Goal: Navigation & Orientation: Find specific page/section

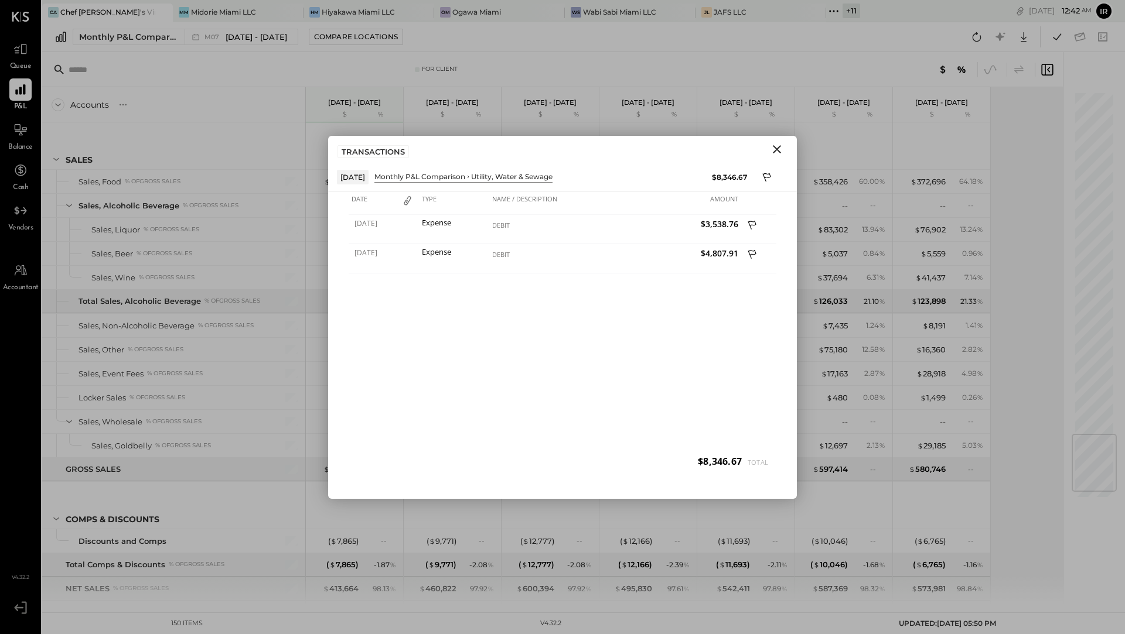
scroll to position [2856, 0]
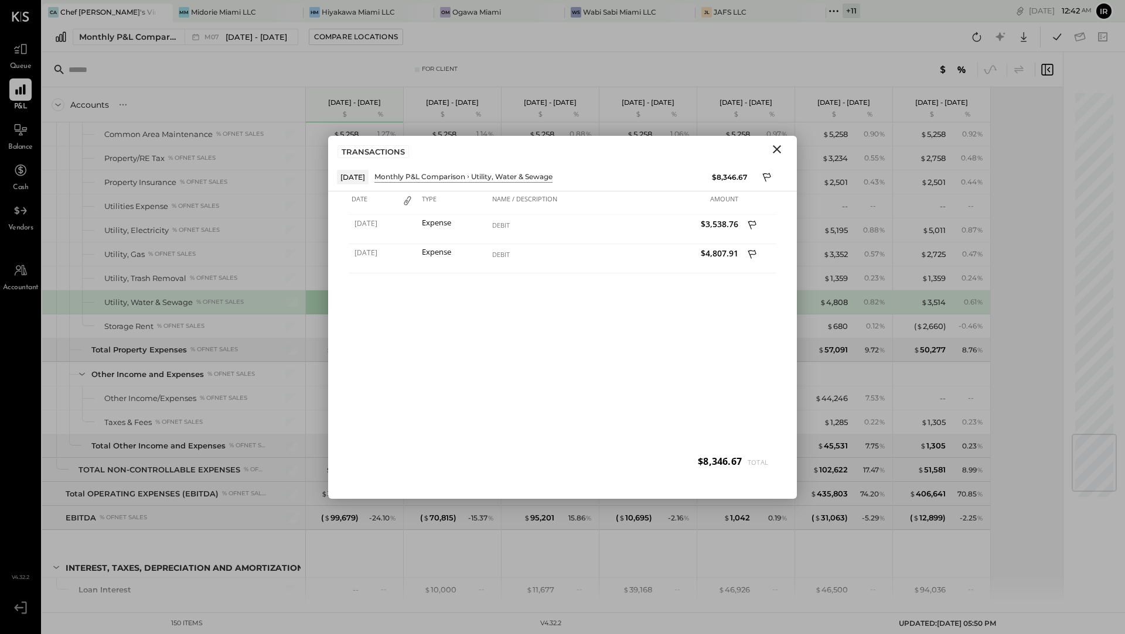
click at [781, 149] on icon "Close" at bounding box center [777, 149] width 14 height 14
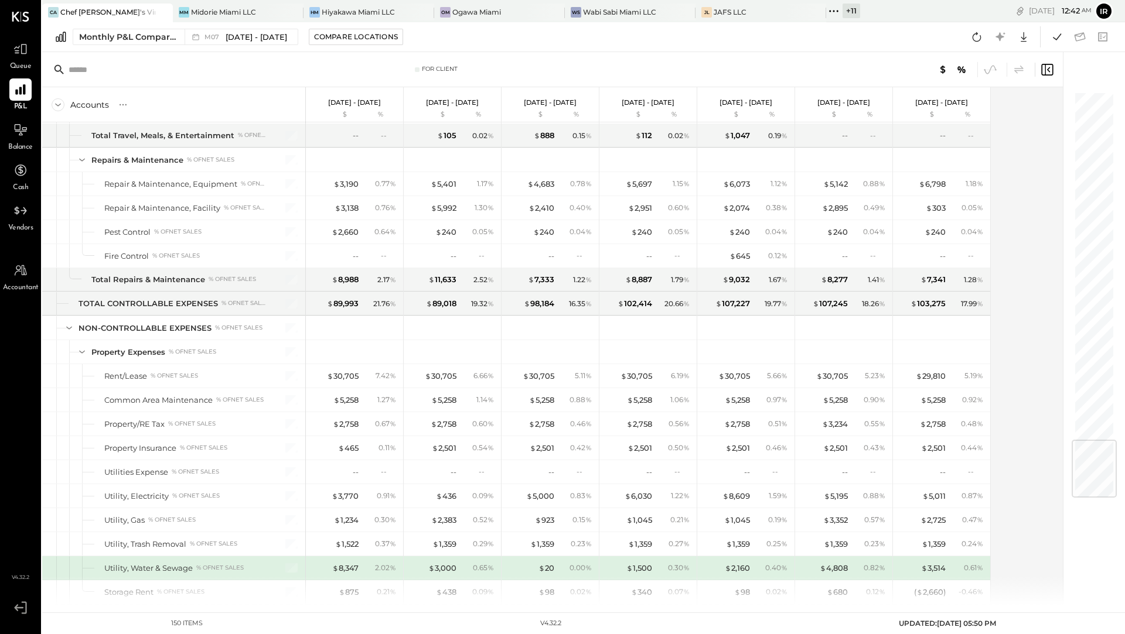
scroll to position [2903, 0]
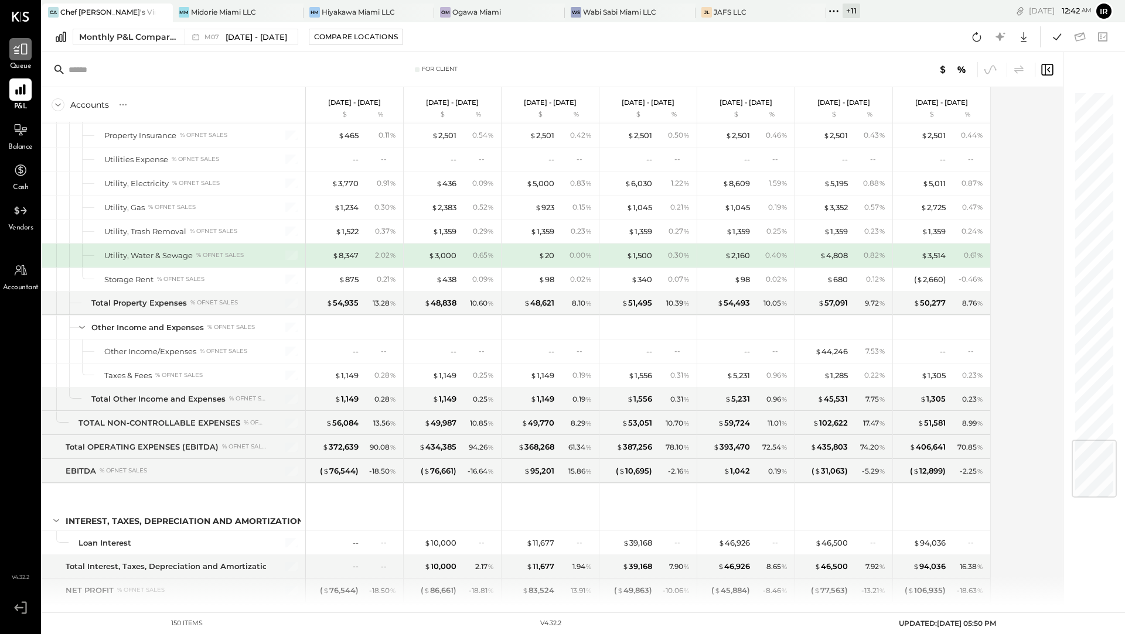
click at [23, 46] on icon at bounding box center [20, 49] width 15 height 15
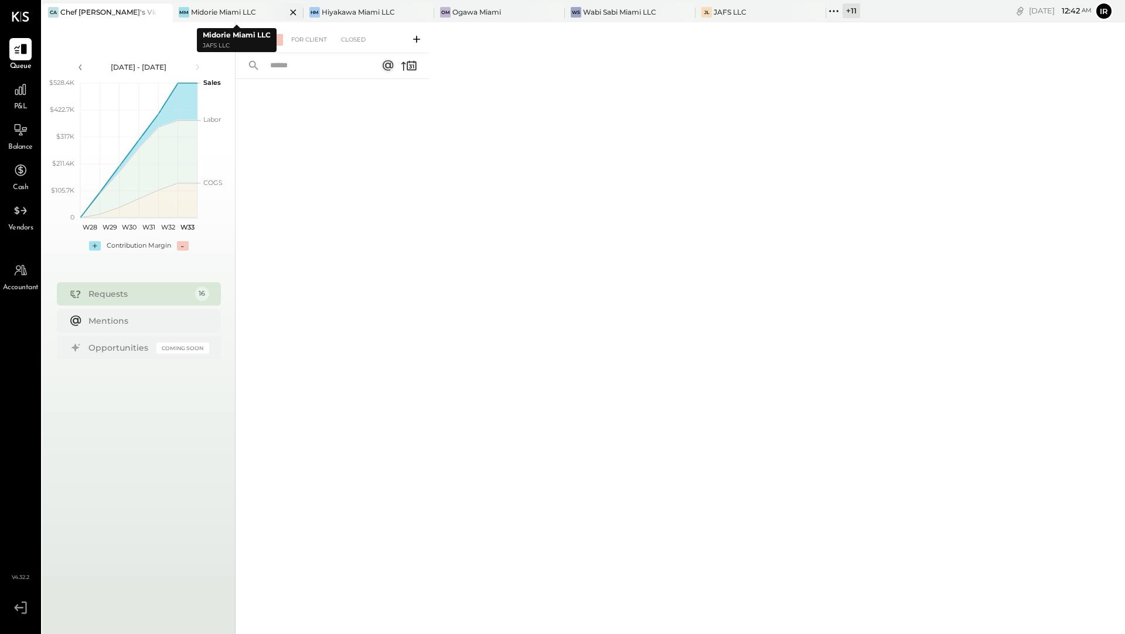
click at [220, 12] on div "Midorie Miami LLC" at bounding box center [223, 12] width 65 height 10
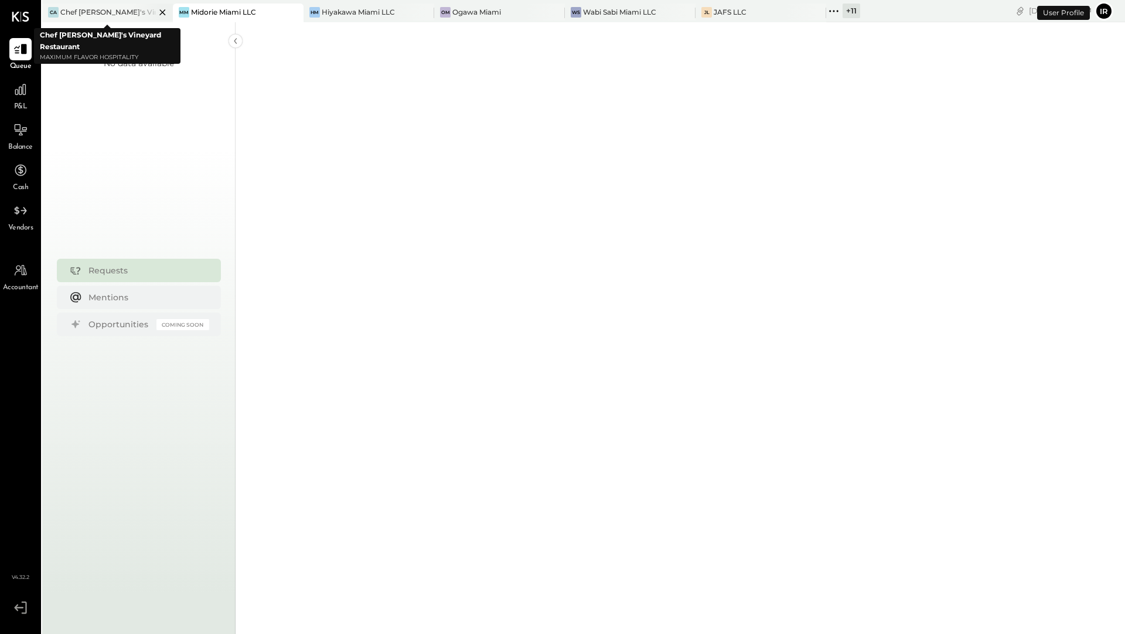
click at [162, 12] on icon at bounding box center [162, 12] width 6 height 6
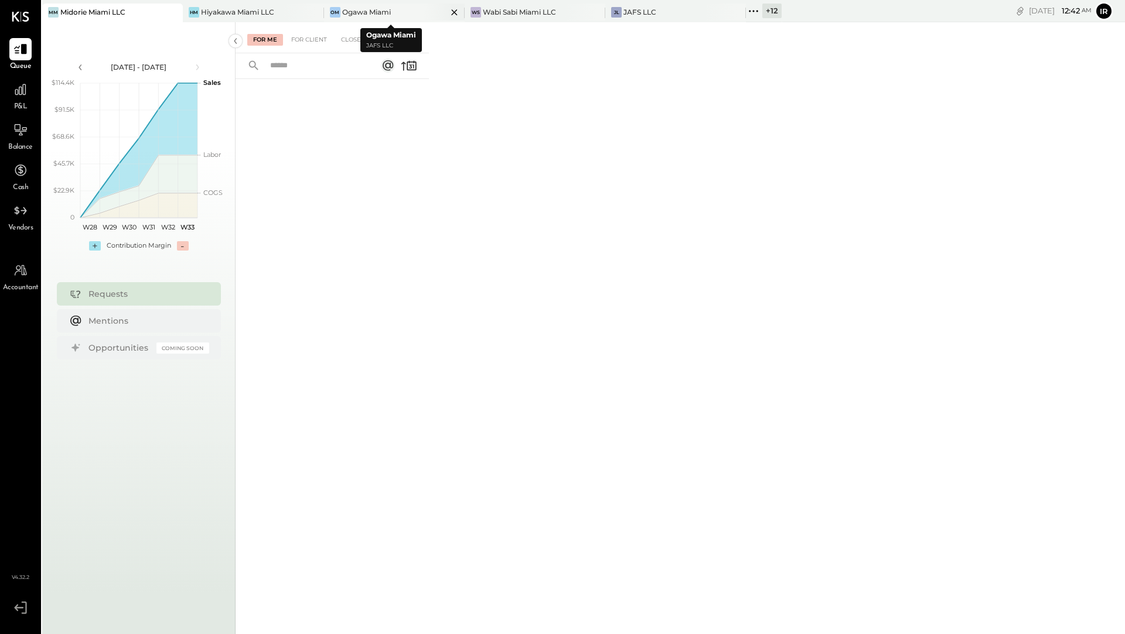
click at [414, 11] on div "OM Ogawa Miami" at bounding box center [385, 12] width 123 height 11
